Goal: Task Accomplishment & Management: Manage account settings

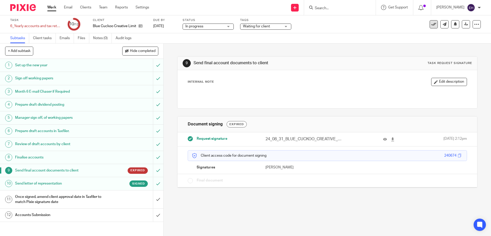
click at [432, 24] on icon at bounding box center [434, 24] width 5 height 5
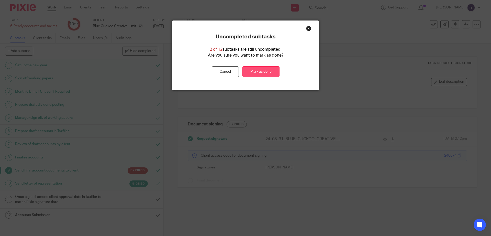
click at [272, 72] on link "Mark as done" at bounding box center [261, 71] width 37 height 11
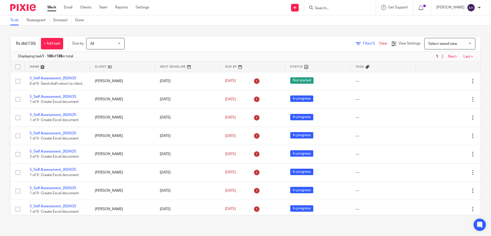
click at [448, 58] on link "Next ›" at bounding box center [452, 57] width 9 height 4
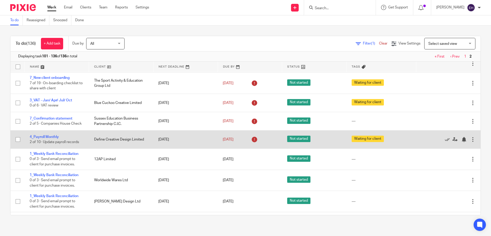
scroll to position [245, 0]
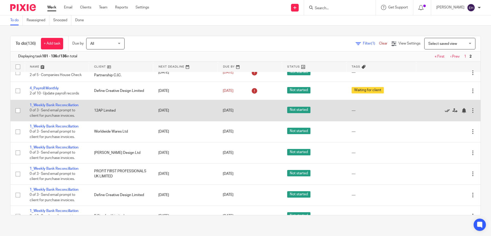
click at [445, 113] on icon at bounding box center [447, 110] width 5 height 5
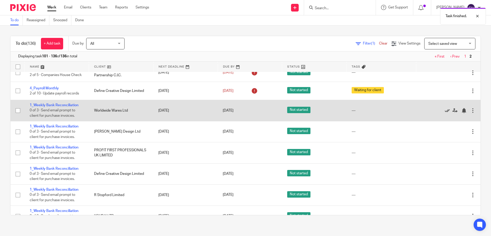
click at [445, 113] on icon at bounding box center [447, 110] width 5 height 5
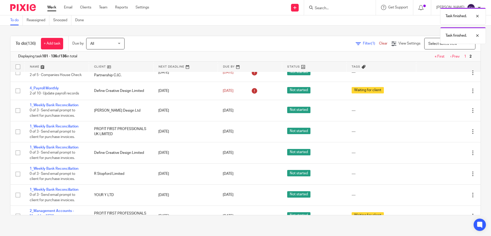
click at [445, 113] on icon at bounding box center [447, 110] width 5 height 5
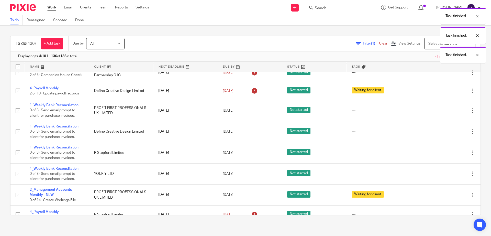
click at [445, 113] on icon at bounding box center [447, 110] width 5 height 5
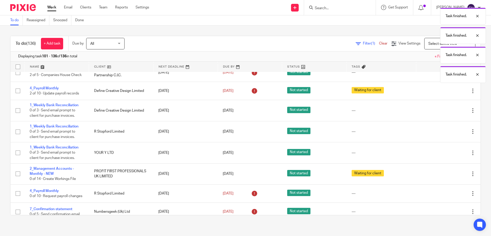
click at [445, 113] on icon at bounding box center [447, 110] width 5 height 5
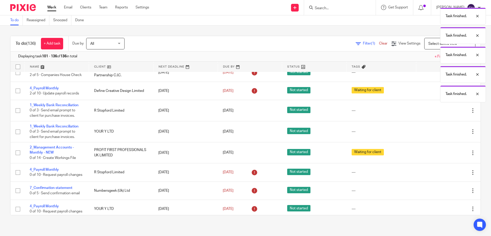
click at [445, 113] on icon at bounding box center [447, 110] width 5 height 5
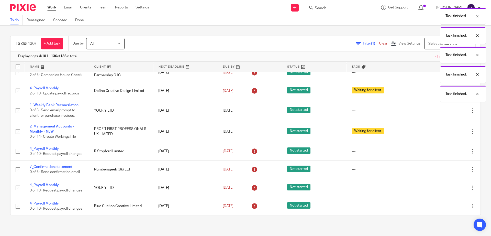
click at [445, 113] on icon at bounding box center [447, 110] width 5 height 5
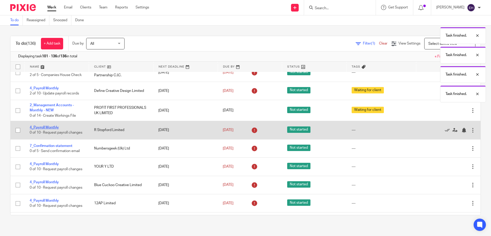
click at [42, 129] on link "4_Payroll Monthly" at bounding box center [44, 128] width 29 height 4
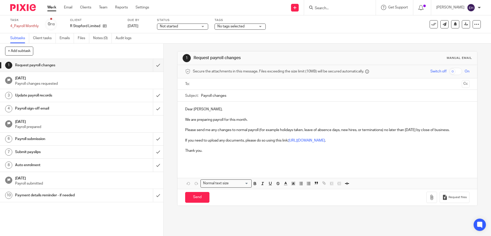
click at [236, 83] on input "text" at bounding box center [327, 84] width 265 height 6
click at [201, 203] on div "Send You have unsaved changes Request files" at bounding box center [328, 198] width 300 height 17
click at [201, 201] on input "Send" at bounding box center [197, 198] width 24 height 11
click at [229, 26] on span "No tags selected" at bounding box center [231, 27] width 27 height 4
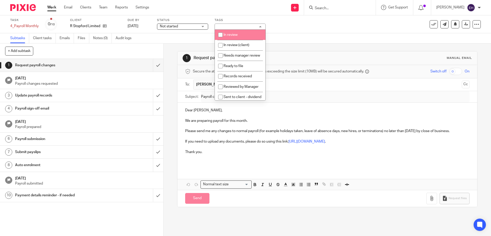
scroll to position [73, 0]
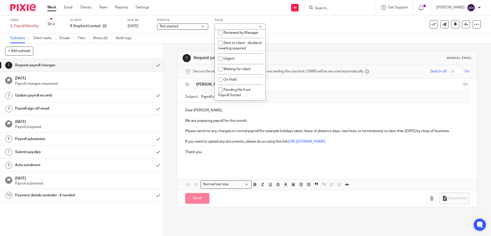
type input "Sent"
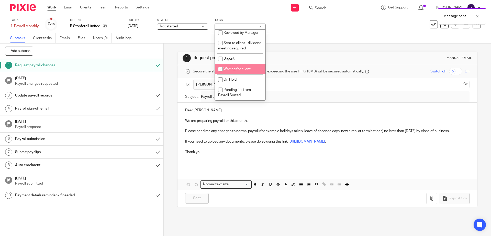
click at [234, 69] on span "Waiting for client" at bounding box center [237, 69] width 27 height 4
checkbox input "true"
click at [52, 9] on link "Work" at bounding box center [51, 7] width 9 height 5
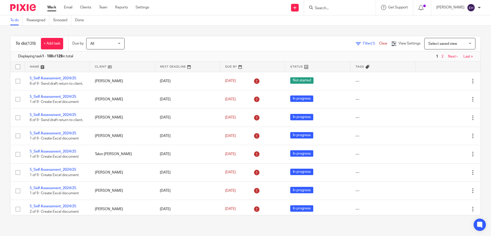
click at [448, 55] on link "Next ›" at bounding box center [452, 57] width 9 height 4
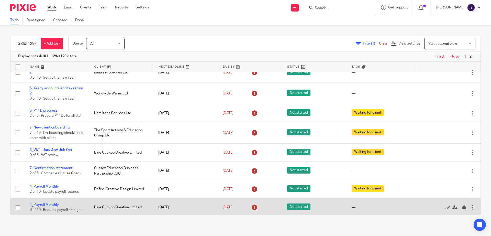
scroll to position [219, 0]
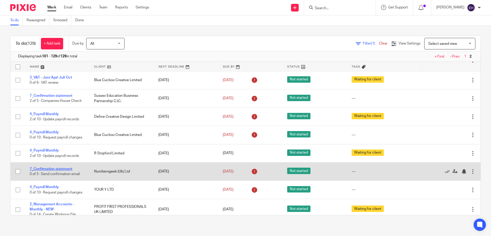
click at [49, 171] on link "7_Confirmation statement" at bounding box center [51, 169] width 43 height 4
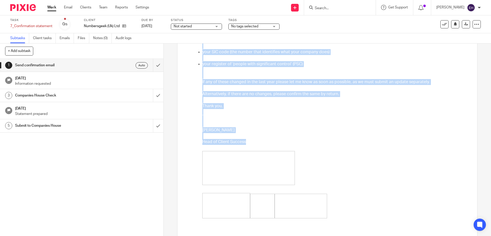
scroll to position [79, 0]
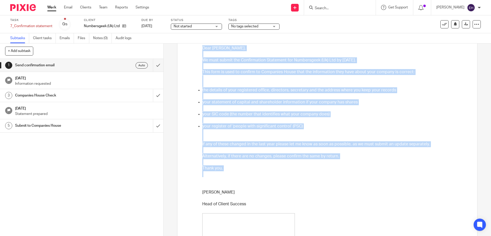
drag, startPoint x: 202, startPoint y: 127, endPoint x: 347, endPoint y: 173, distance: 151.9
click at [152, 66] on input "submit" at bounding box center [82, 65] width 164 height 13
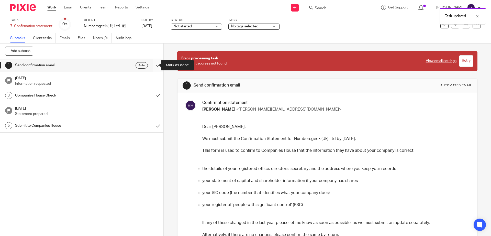
click at [152, 65] on input "submit" at bounding box center [82, 65] width 164 height 13
click at [50, 8] on link "Work" at bounding box center [51, 7] width 9 height 5
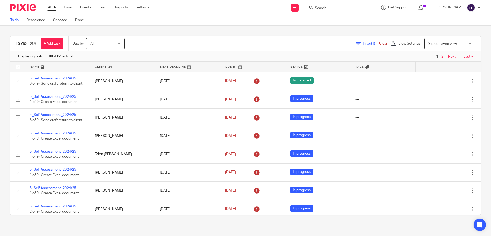
click at [448, 57] on link "Next ›" at bounding box center [452, 57] width 9 height 4
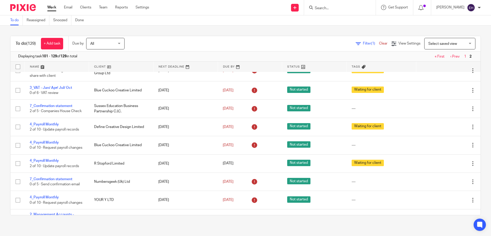
scroll to position [265, 0]
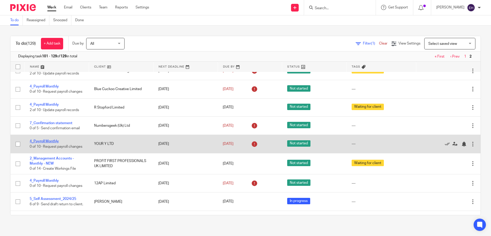
click at [55, 143] on link "4_Payroll Monthly" at bounding box center [44, 141] width 29 height 4
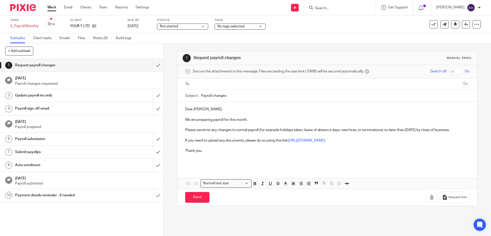
click at [212, 81] on input "text" at bounding box center [327, 84] width 265 height 6
click at [255, 86] on input "text" at bounding box center [349, 85] width 222 height 10
type input "scott@your-y.com"
click at [202, 198] on input "Send" at bounding box center [197, 198] width 24 height 11
click at [255, 29] on div "No tags selected" at bounding box center [240, 27] width 51 height 6
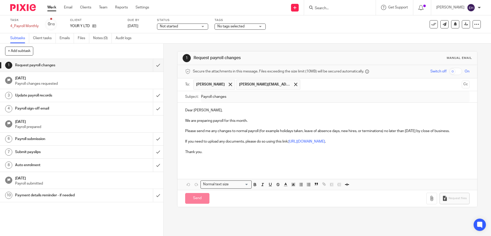
type input "Sent"
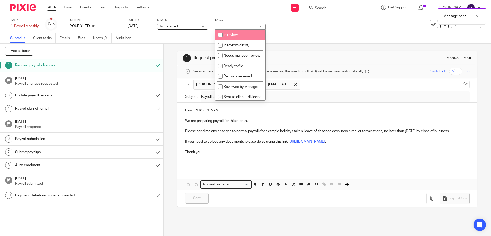
scroll to position [73, 0]
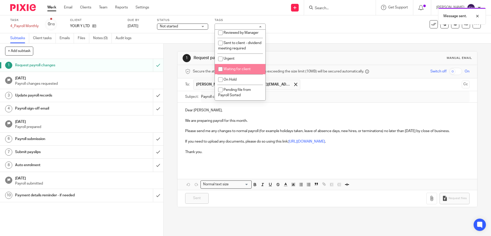
click at [241, 71] on li "Waiting for client" at bounding box center [240, 69] width 51 height 10
checkbox input "true"
click at [49, 9] on link "Work" at bounding box center [51, 7] width 9 height 5
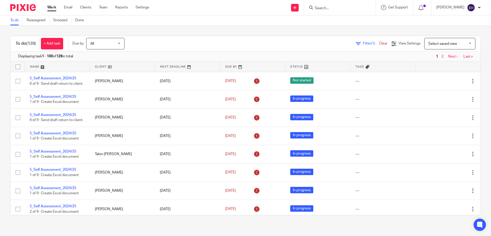
click at [448, 57] on link "Next ›" at bounding box center [452, 57] width 9 height 4
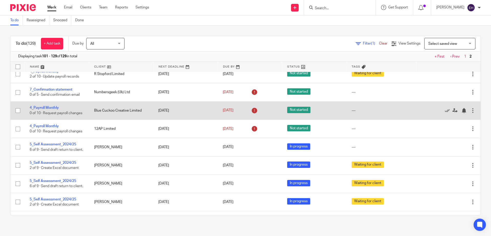
scroll to position [318, 0]
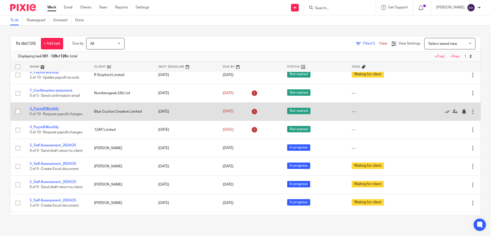
click at [52, 111] on link "4_Payroll Monthly" at bounding box center [44, 109] width 29 height 4
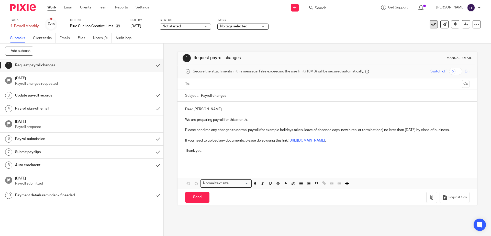
click at [432, 26] on icon at bounding box center [434, 24] width 5 height 5
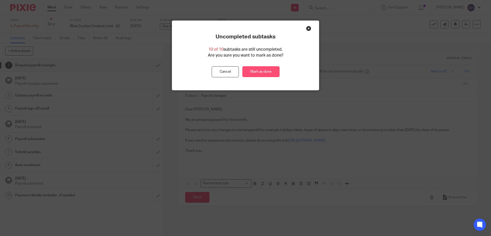
click at [256, 68] on link "Mark as done" at bounding box center [261, 71] width 37 height 11
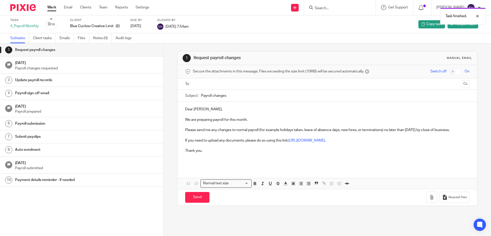
click at [52, 9] on link "Work" at bounding box center [51, 7] width 9 height 5
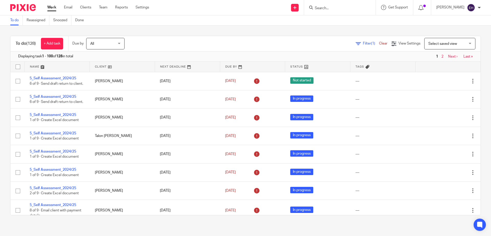
click at [448, 56] on link "Next ›" at bounding box center [452, 57] width 9 height 4
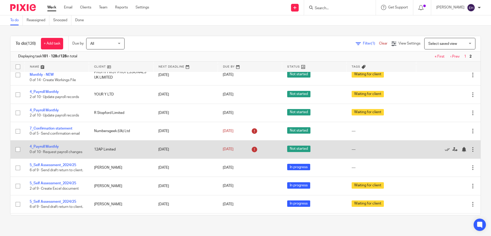
scroll to position [292, 0]
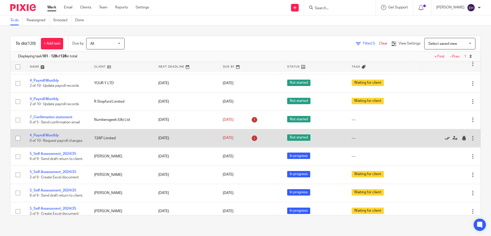
click at [445, 141] on icon at bounding box center [447, 138] width 5 height 5
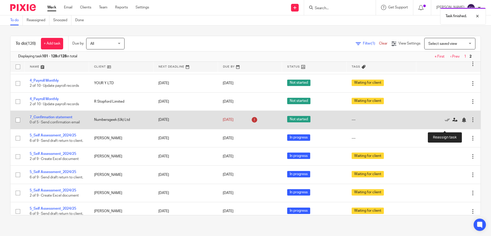
click at [453, 123] on icon at bounding box center [455, 119] width 5 height 5
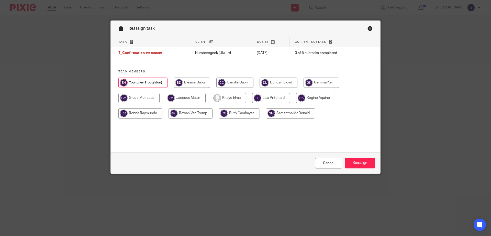
click at [193, 83] on input "radio" at bounding box center [192, 83] width 37 height 10
radio input "true"
click at [366, 167] on input "Reassign" at bounding box center [360, 163] width 30 height 11
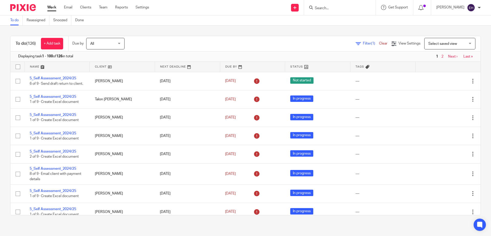
click at [347, 8] on input "Search" at bounding box center [338, 8] width 46 height 5
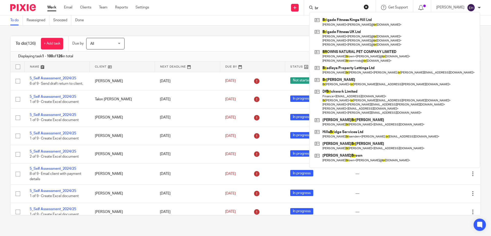
type input "b"
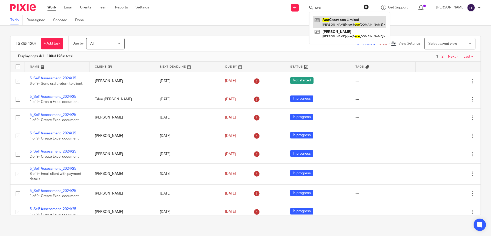
type input "ace"
click at [338, 20] on link at bounding box center [350, 22] width 73 height 12
